Goal: Task Accomplishment & Management: Complete application form

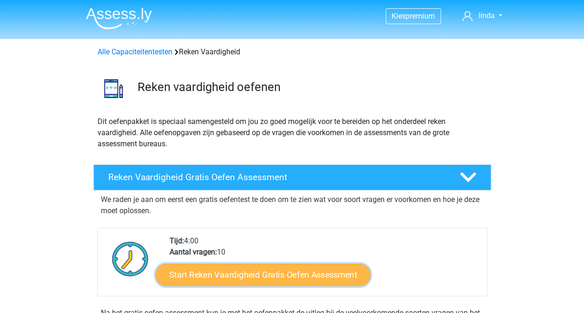
click at [249, 268] on link "Start Reken Vaardigheid Gratis Oefen Assessment" at bounding box center [263, 274] width 215 height 22
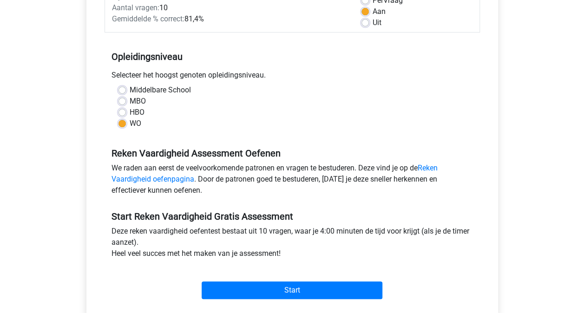
scroll to position [204, 0]
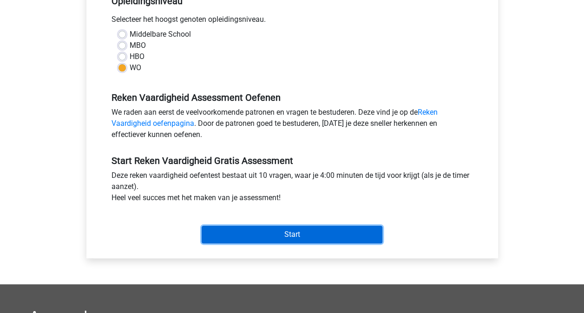
click at [273, 234] on input "Start" at bounding box center [292, 235] width 181 height 18
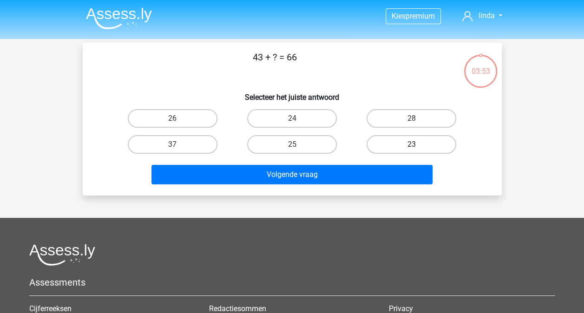
click at [395, 144] on label "23" at bounding box center [411, 144] width 90 height 19
click at [411, 144] on input "23" at bounding box center [414, 147] width 6 height 6
radio input "true"
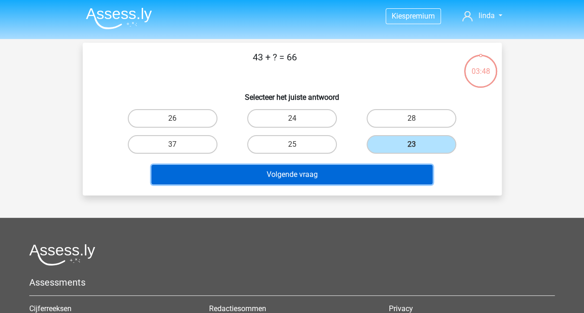
click at [333, 170] on button "Volgende vraag" at bounding box center [291, 175] width 281 height 20
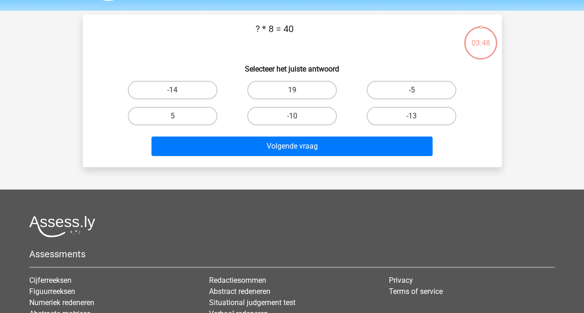
scroll to position [43, 0]
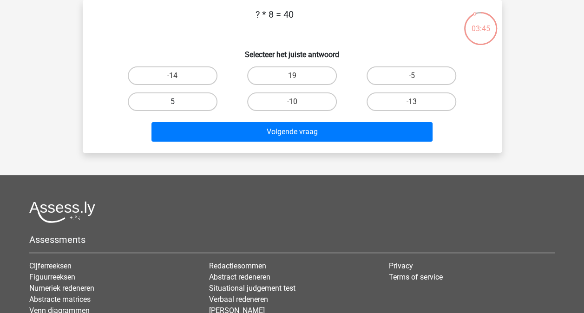
click at [202, 100] on label "5" at bounding box center [173, 101] width 90 height 19
click at [178, 102] on input "5" at bounding box center [175, 105] width 6 height 6
radio input "true"
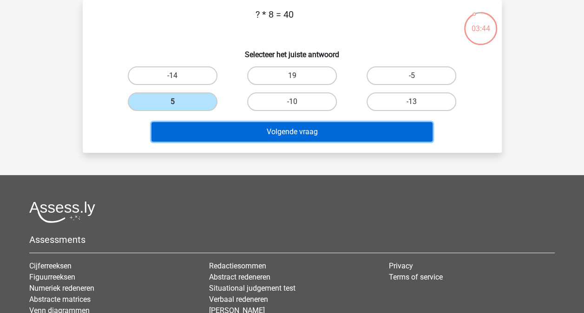
click at [272, 135] on button "Volgende vraag" at bounding box center [291, 132] width 281 height 20
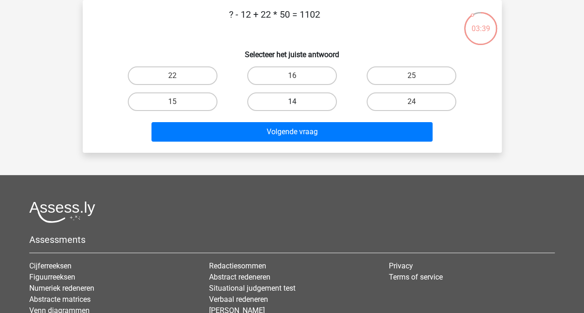
click at [263, 98] on label "14" at bounding box center [292, 101] width 90 height 19
click at [292, 102] on input "14" at bounding box center [295, 105] width 6 height 6
radio input "true"
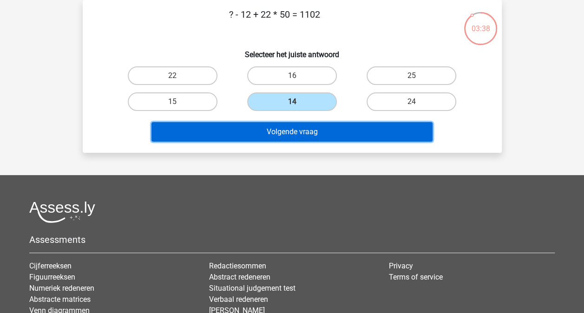
click at [289, 130] on button "Volgende vraag" at bounding box center [291, 132] width 281 height 20
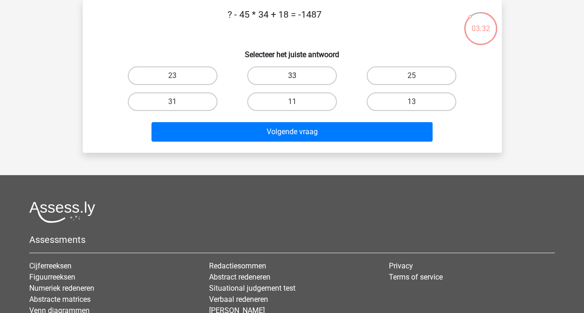
click at [296, 74] on label "33" at bounding box center [292, 75] width 90 height 19
click at [296, 76] on input "33" at bounding box center [295, 79] width 6 height 6
radio input "true"
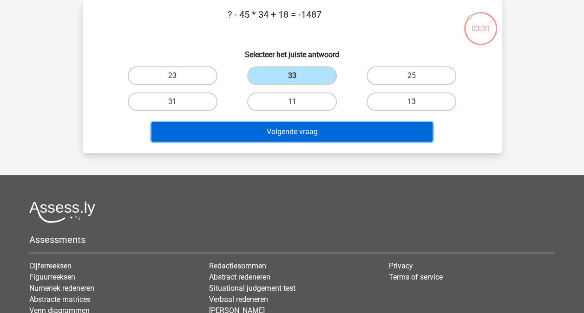
click at [311, 132] on button "Volgende vraag" at bounding box center [291, 132] width 281 height 20
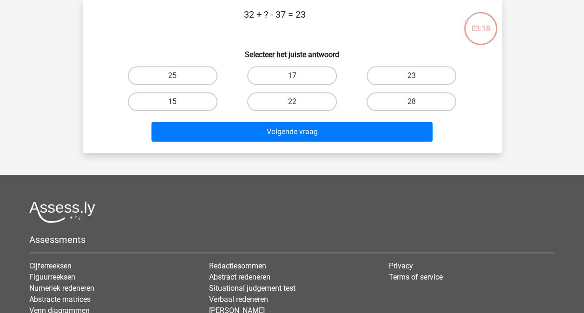
click at [188, 103] on label "15" at bounding box center [173, 101] width 90 height 19
click at [178, 103] on input "15" at bounding box center [175, 105] width 6 height 6
radio input "true"
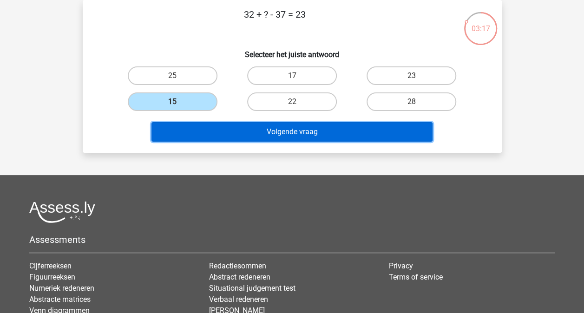
click at [261, 138] on button "Volgende vraag" at bounding box center [291, 132] width 281 height 20
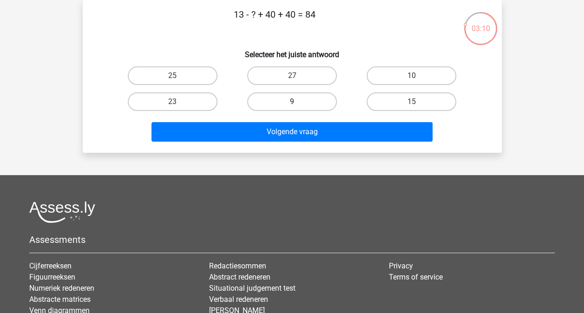
click at [291, 96] on label "9" at bounding box center [292, 101] width 90 height 19
click at [292, 102] on input "9" at bounding box center [295, 105] width 6 height 6
radio input "true"
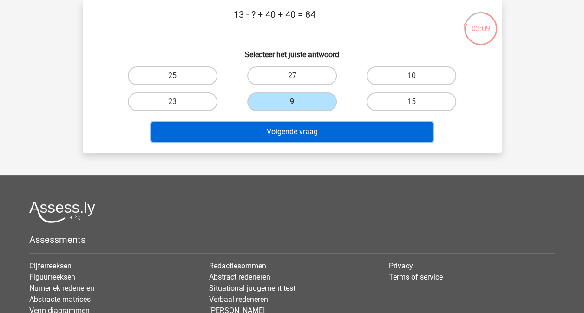
click at [306, 127] on button "Volgende vraag" at bounding box center [291, 132] width 281 height 20
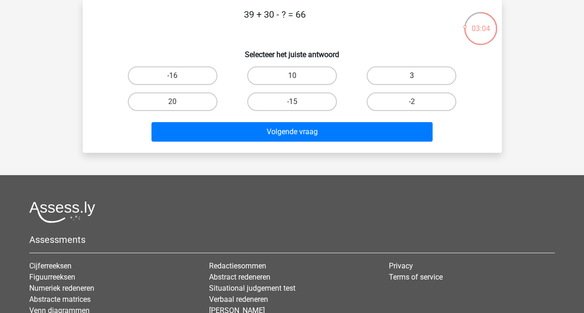
click at [383, 78] on label "3" at bounding box center [411, 75] width 90 height 19
click at [411, 78] on input "3" at bounding box center [414, 79] width 6 height 6
radio input "true"
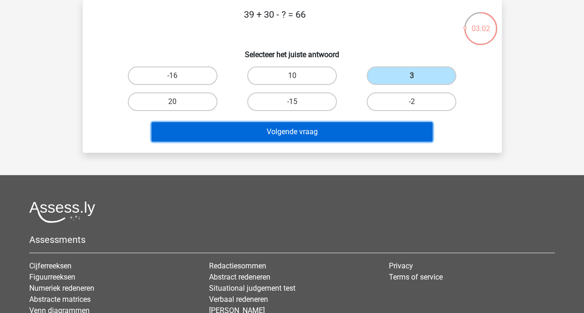
click at [306, 134] on button "Volgende vraag" at bounding box center [291, 132] width 281 height 20
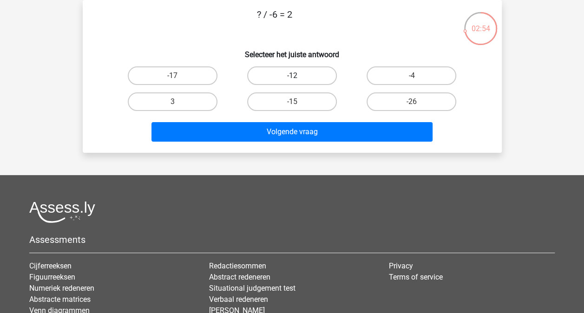
click at [304, 76] on label "-12" at bounding box center [292, 75] width 90 height 19
click at [298, 76] on input "-12" at bounding box center [295, 79] width 6 height 6
radio input "true"
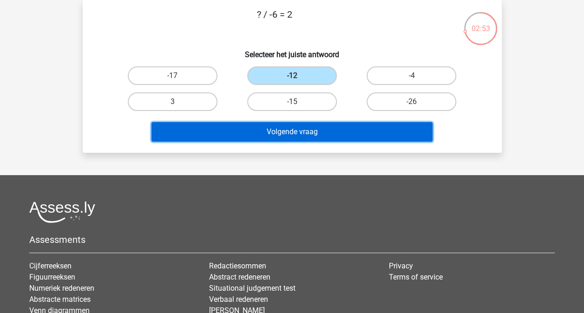
click at [305, 133] on button "Volgende vraag" at bounding box center [291, 132] width 281 height 20
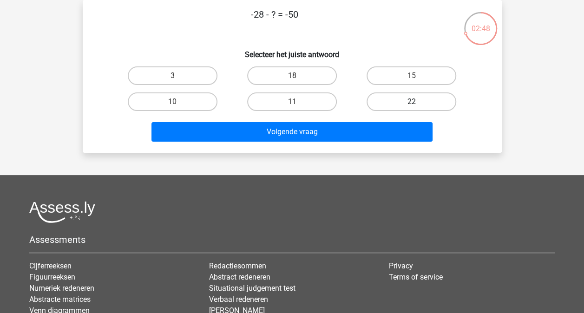
click at [382, 103] on label "22" at bounding box center [411, 101] width 90 height 19
click at [411, 103] on input "22" at bounding box center [414, 105] width 6 height 6
radio input "true"
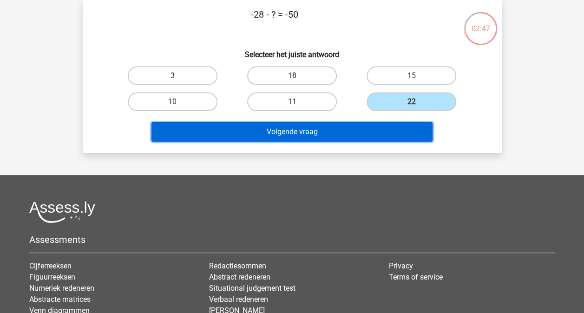
click at [312, 127] on button "Volgende vraag" at bounding box center [291, 132] width 281 height 20
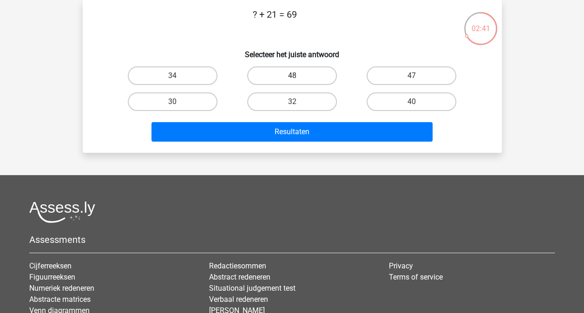
click at [286, 69] on label "48" at bounding box center [292, 75] width 90 height 19
click at [292, 76] on input "48" at bounding box center [295, 79] width 6 height 6
radio input "true"
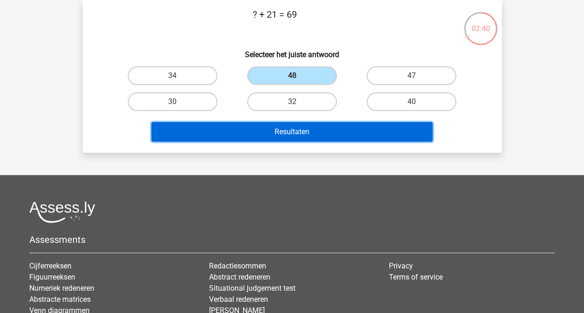
click at [307, 131] on button "Resultaten" at bounding box center [291, 132] width 281 height 20
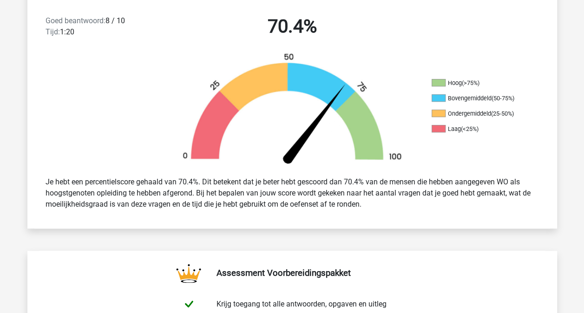
scroll to position [260, 0]
